Goal: Task Accomplishment & Management: Complete application form

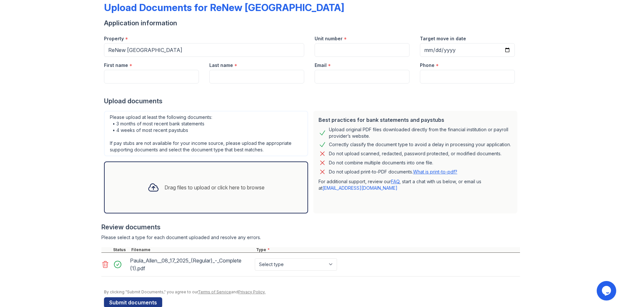
scroll to position [50, 0]
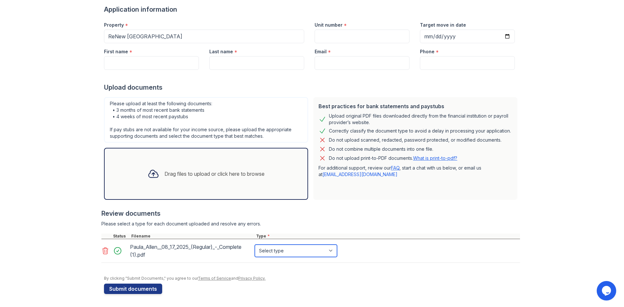
drag, startPoint x: 323, startPoint y: 251, endPoint x: 319, endPoint y: 259, distance: 8.7
click at [323, 251] on select "Select type Paystub Bank Statement Offer Letter Tax Documents Benefit Award Let…" at bounding box center [296, 251] width 82 height 12
select select "paystub"
click at [255, 245] on select "Select type Paystub Bank Statement Offer Letter Tax Documents Benefit Award Let…" at bounding box center [296, 251] width 82 height 12
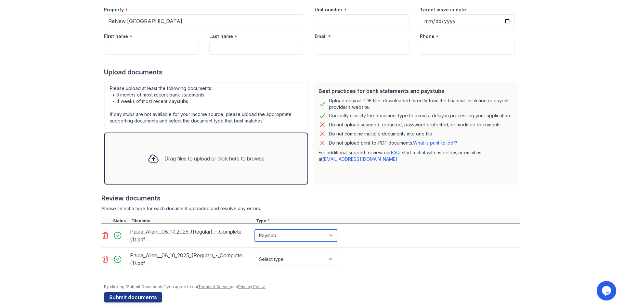
scroll to position [73, 0]
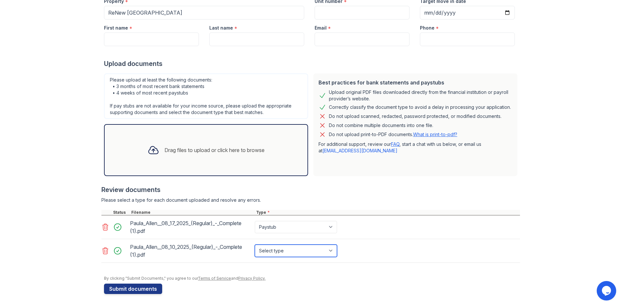
click at [325, 251] on select "Select type Paystub Bank Statement Offer Letter Tax Documents Benefit Award Let…" at bounding box center [296, 251] width 82 height 12
select select "paystub"
click at [255, 245] on select "Select type Paystub Bank Statement Offer Letter Tax Documents Benefit Award Let…" at bounding box center [296, 251] width 82 height 12
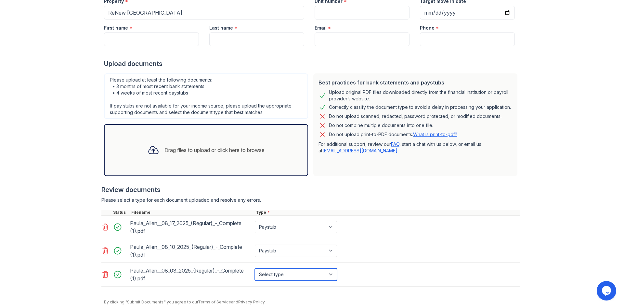
click at [327, 276] on select "Select type Paystub Bank Statement Offer Letter Tax Documents Benefit Award Let…" at bounding box center [296, 274] width 82 height 12
select select "paystub"
click at [255, 268] on select "Select type Paystub Bank Statement Offer Letter Tax Documents Benefit Award Let…" at bounding box center [296, 274] width 82 height 12
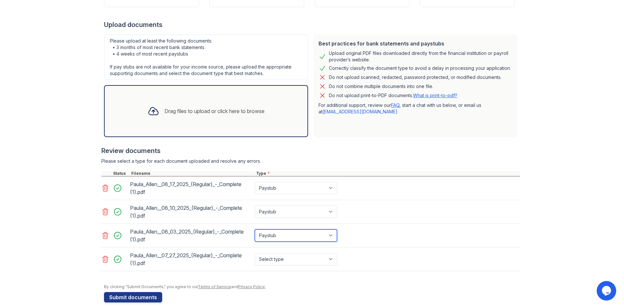
scroll to position [121, 0]
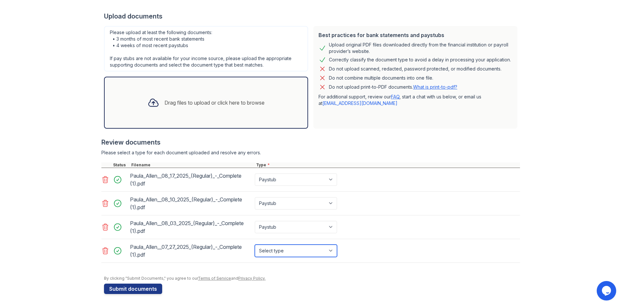
click at [326, 252] on select "Select type Paystub Bank Statement Offer Letter Tax Documents Benefit Award Let…" at bounding box center [296, 251] width 82 height 12
select select "paystub"
click at [255, 245] on select "Select type Paystub Bank Statement Offer Letter Tax Documents Benefit Award Let…" at bounding box center [296, 251] width 82 height 12
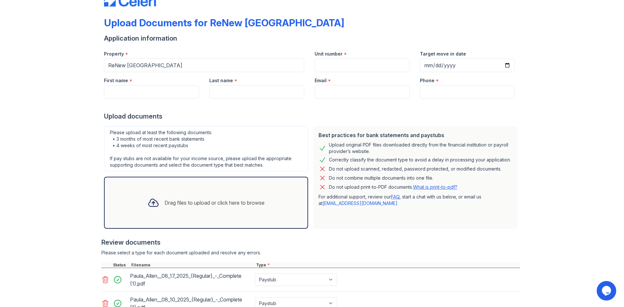
scroll to position [0, 0]
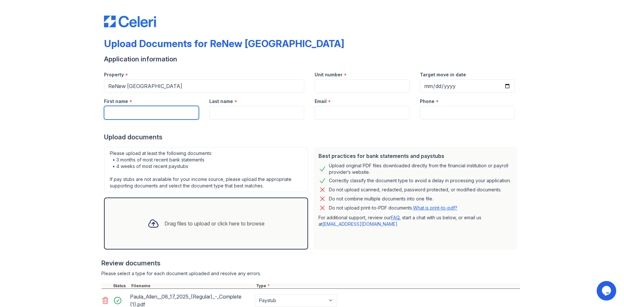
click at [142, 112] on input "First name" at bounding box center [151, 113] width 95 height 14
type input "Paula"
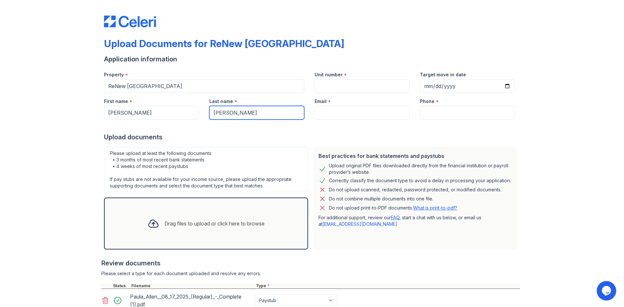
type input "Allen"
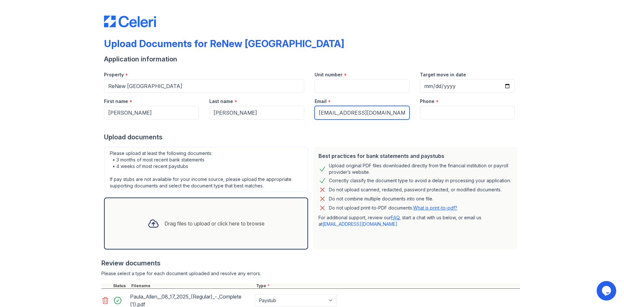
type input "cazeaultp@gmail.com"
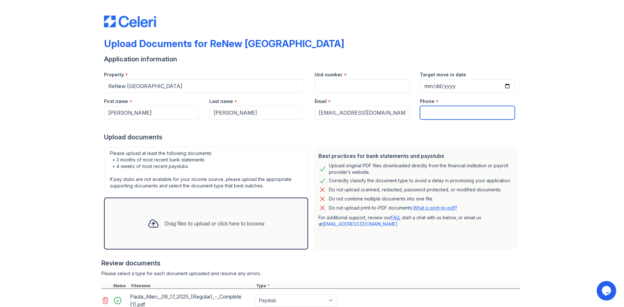
click at [477, 114] on input "Phone" at bounding box center [467, 113] width 95 height 14
type input "4016265571"
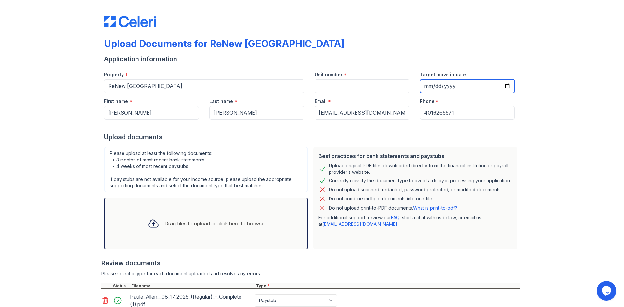
click at [456, 84] on input "Target move in date" at bounding box center [467, 86] width 95 height 14
click at [504, 84] on input "Target move in date" at bounding box center [467, 86] width 95 height 14
type input "2025-10-16"
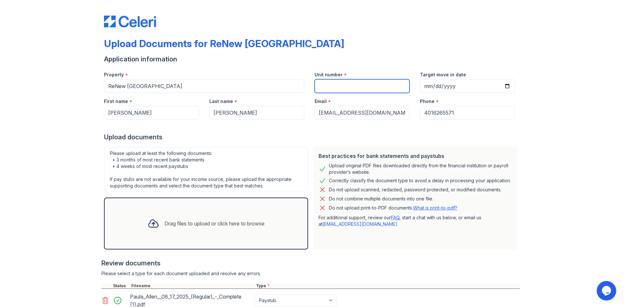
click at [361, 88] on input "Unit number" at bounding box center [361, 86] width 95 height 14
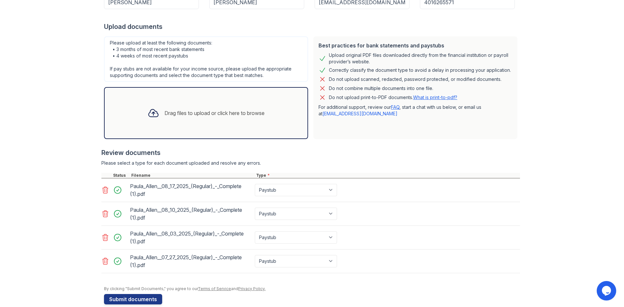
scroll to position [121, 0]
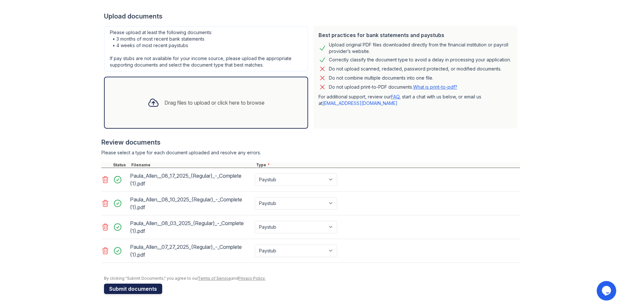
type input "912"
click at [140, 287] on button "Submit documents" at bounding box center [133, 289] width 58 height 10
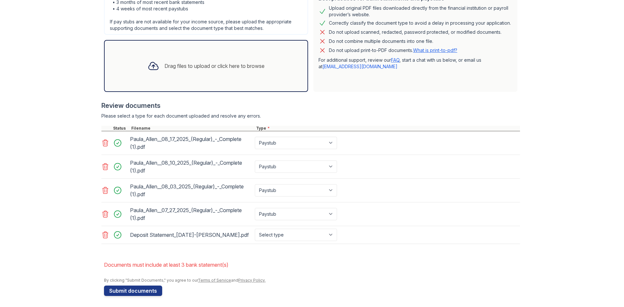
scroll to position [178, 0]
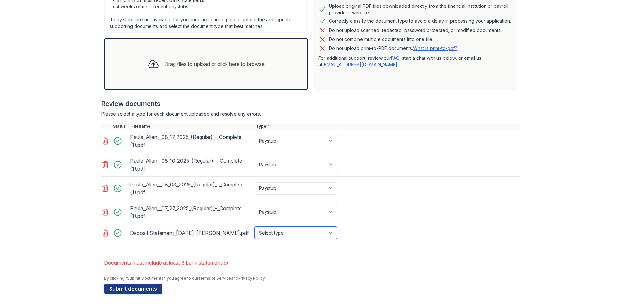
click at [325, 231] on select "Select type Paystub Bank Statement Offer Letter Tax Documents Benefit Award Let…" at bounding box center [296, 233] width 82 height 12
select select "bank_statement"
click at [255, 227] on select "Select type Paystub Bank Statement Offer Letter Tax Documents Benefit Award Let…" at bounding box center [296, 233] width 82 height 12
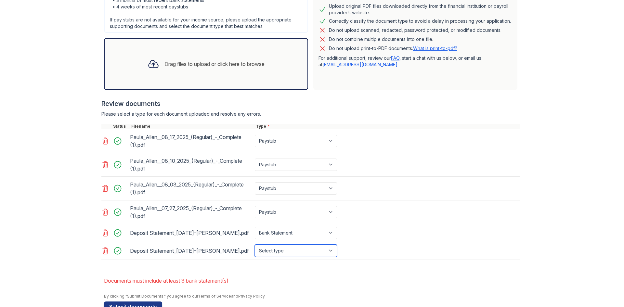
click at [329, 250] on select "Select type Paystub Bank Statement Offer Letter Tax Documents Benefit Award Let…" at bounding box center [296, 251] width 82 height 12
select select "bank_statement"
click at [255, 245] on select "Select type Paystub Bank Statement Offer Letter Tax Documents Benefit Award Let…" at bounding box center [296, 251] width 82 height 12
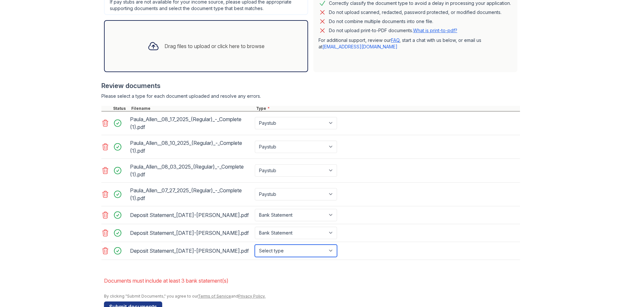
click at [325, 251] on select "Select type Paystub Bank Statement Offer Letter Tax Documents Benefit Award Let…" at bounding box center [296, 251] width 82 height 12
select select "bank_statement"
click at [255, 245] on select "Select type Paystub Bank Statement Offer Letter Tax Documents Benefit Award Let…" at bounding box center [296, 251] width 82 height 12
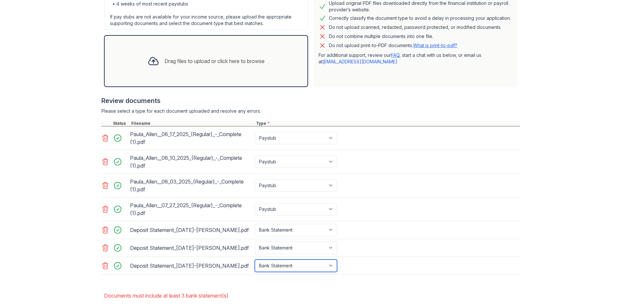
scroll to position [213, 0]
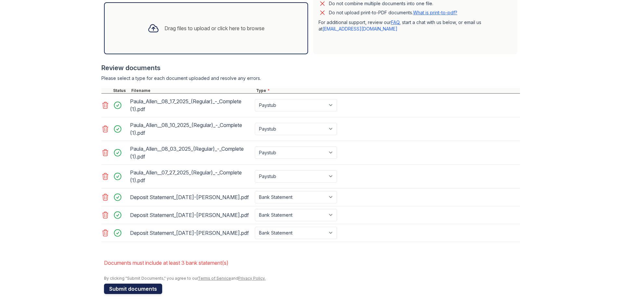
click at [129, 287] on button "Submit documents" at bounding box center [133, 289] width 58 height 10
